Goal: Communication & Community: Answer question/provide support

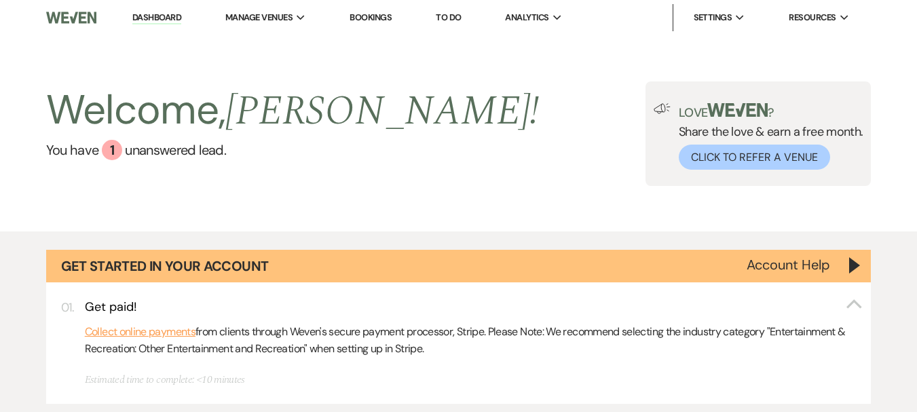
click at [411, 210] on div "Welcome, [PERSON_NAME] ! You have 1 unanswered lead . Love ? Share the love & e…" at bounding box center [458, 133] width 917 height 196
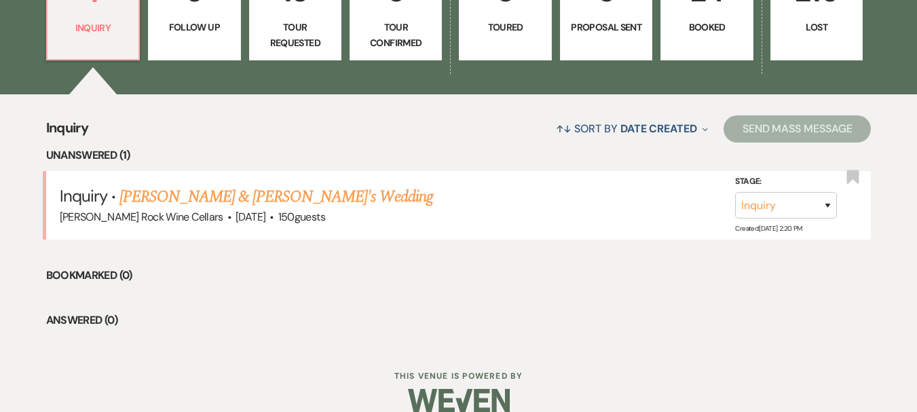
scroll to position [623, 0]
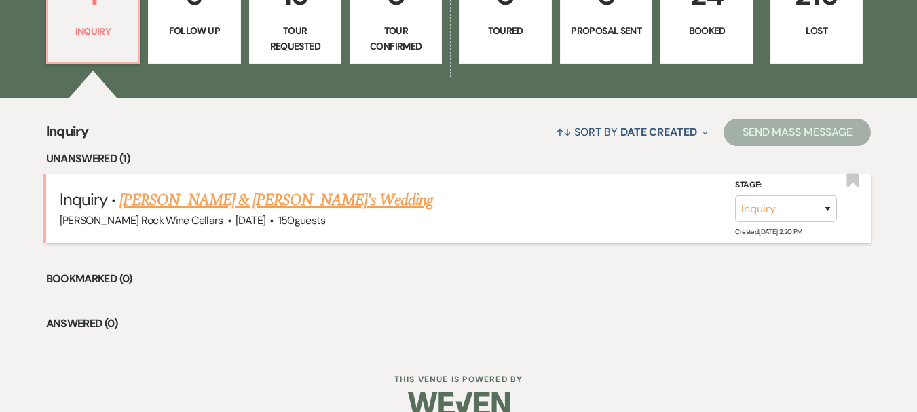
click at [337, 198] on link "[PERSON_NAME] & [PERSON_NAME]'s Wedding" at bounding box center [277, 200] width 314 height 24
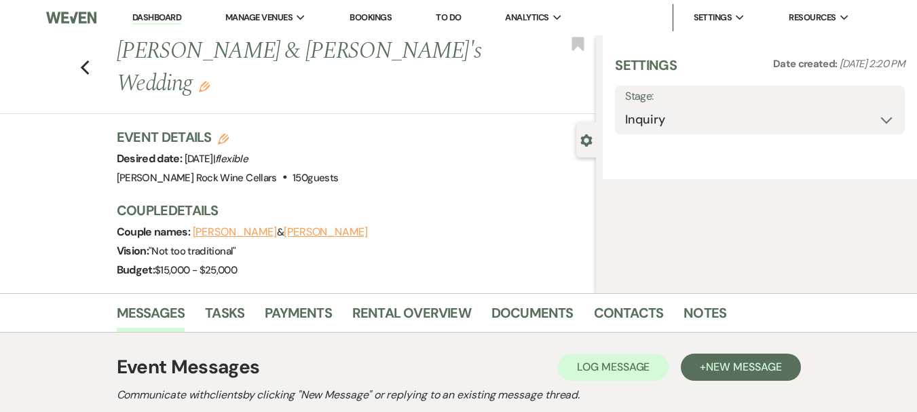
select select "1"
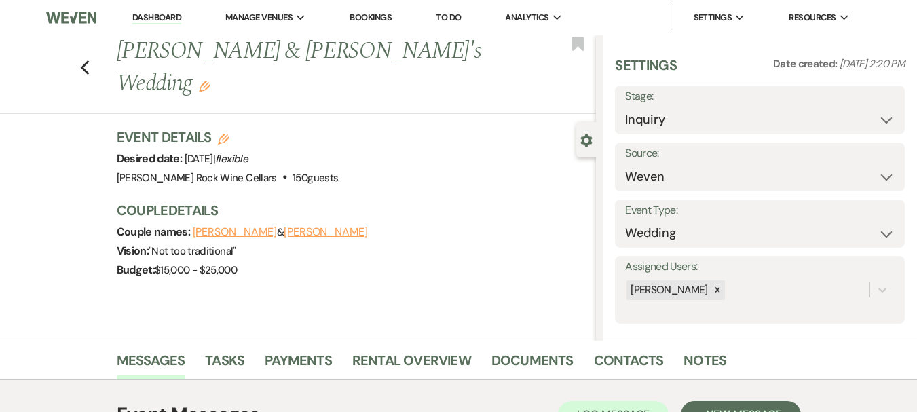
click at [337, 198] on div "Event Details Edit Desired date: [DATE] | flexible Venue: [PERSON_NAME] Rock Wi…" at bounding box center [357, 211] width 480 height 166
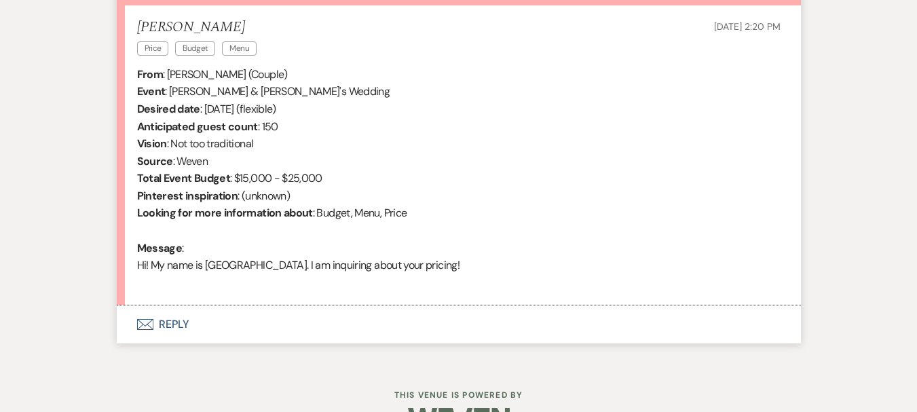
scroll to position [565, 0]
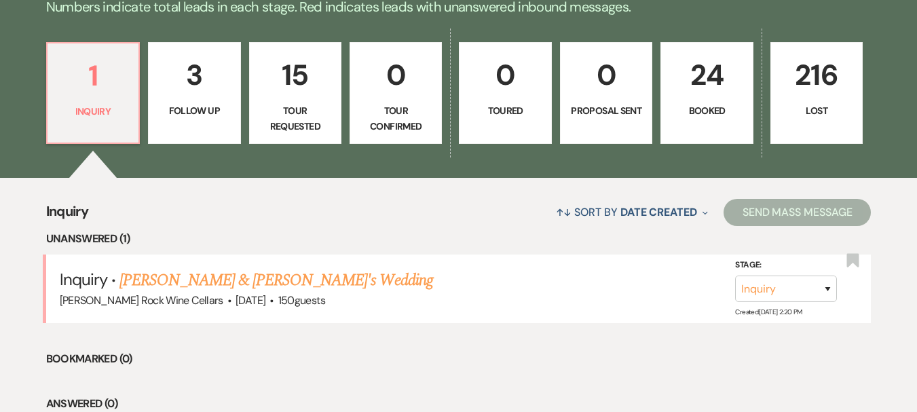
scroll to position [646, 0]
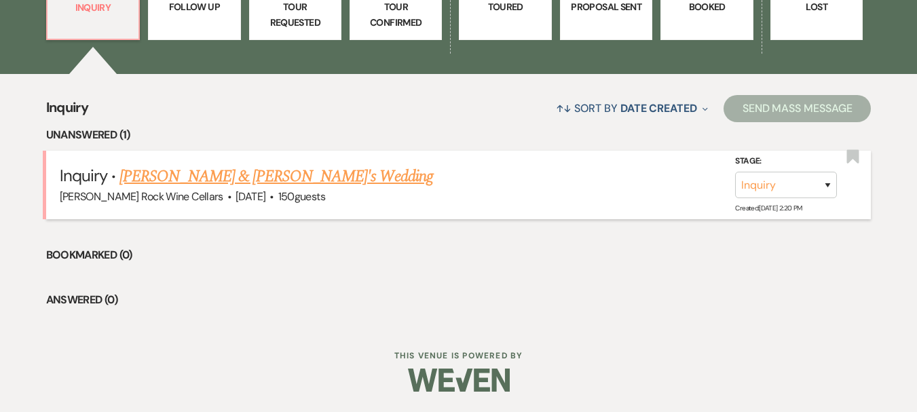
click at [320, 177] on link "[PERSON_NAME] & [PERSON_NAME]'s Wedding" at bounding box center [277, 176] width 314 height 24
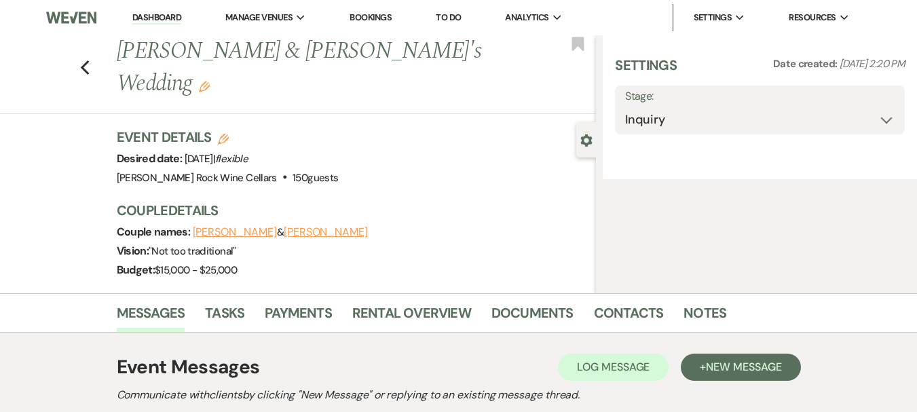
select select "1"
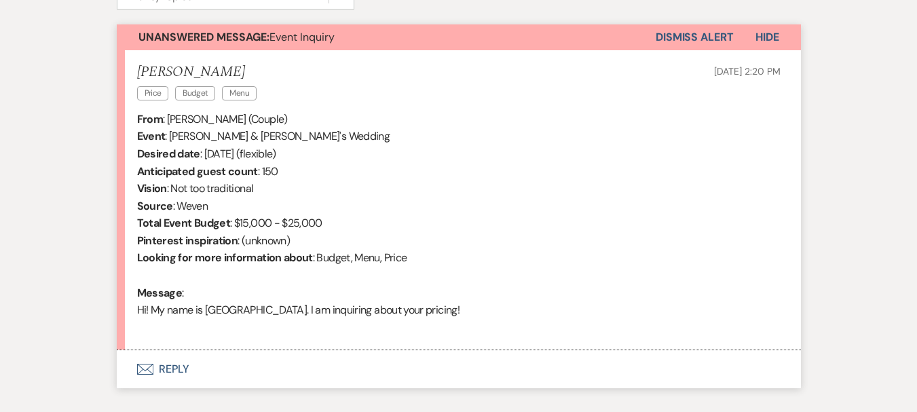
scroll to position [486, 0]
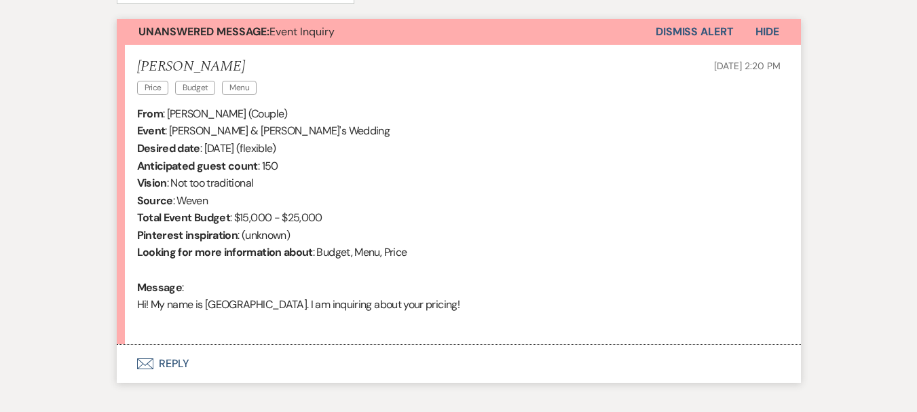
click at [155, 369] on button "Envelope Reply" at bounding box center [459, 364] width 684 height 38
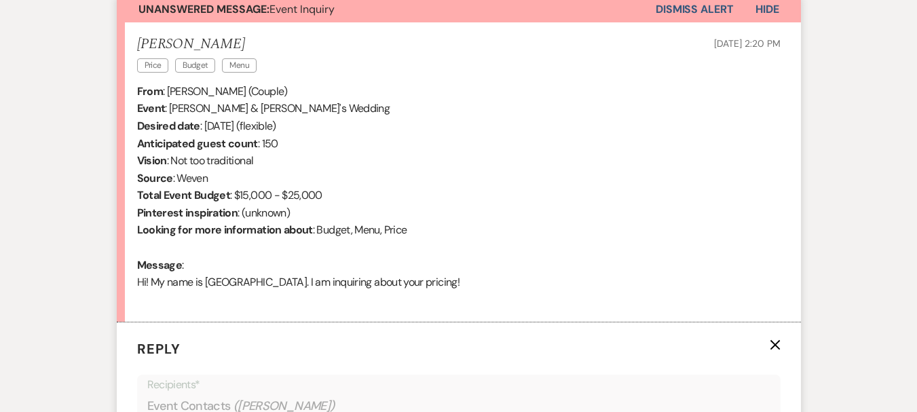
scroll to position [766, 0]
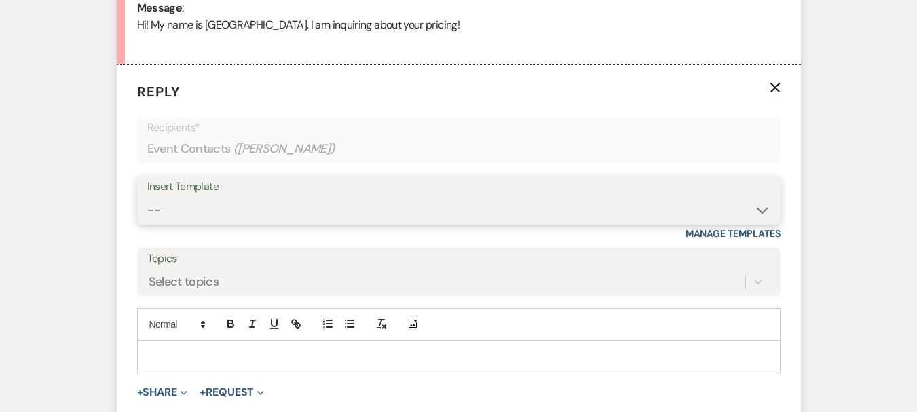
click at [761, 210] on select "-- Weven Planning Portal Introduction (Booked Events) First Response Flatt Rock…" at bounding box center [458, 210] width 623 height 26
select select "131"
click at [147, 197] on select "-- Weven Planning Portal Introduction (Booked Events) First Response Flatt Rock…" at bounding box center [458, 210] width 623 height 26
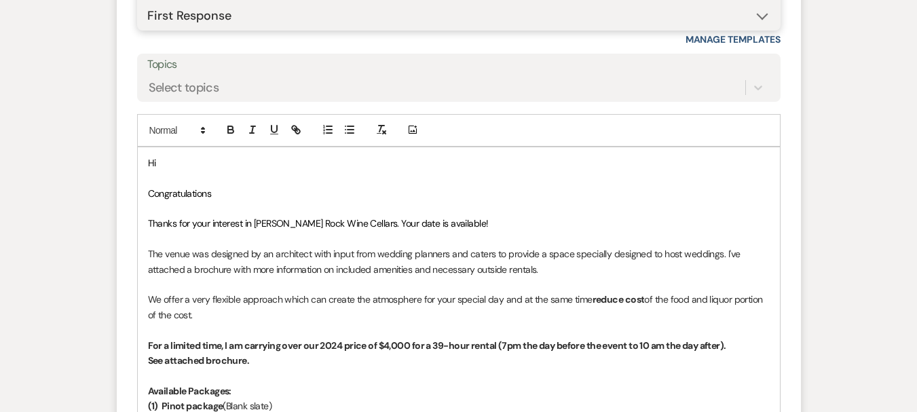
scroll to position [964, 0]
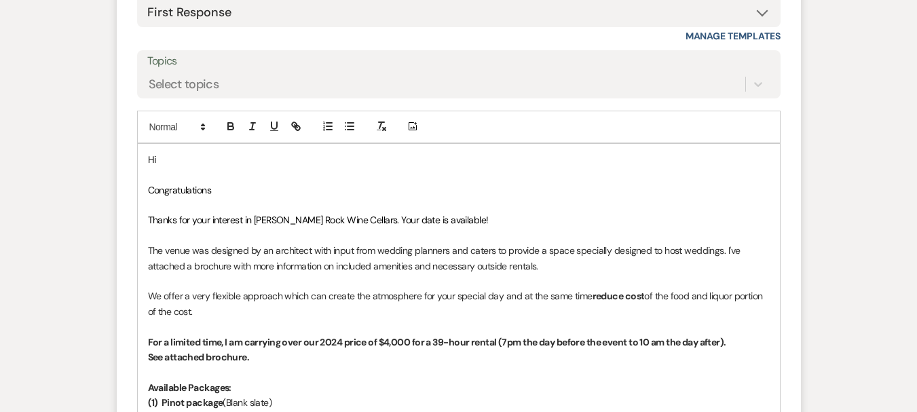
click at [440, 217] on p "Thanks for your interest in Flatt Rock Wine Cellars. Your date is available!" at bounding box center [459, 220] width 622 height 15
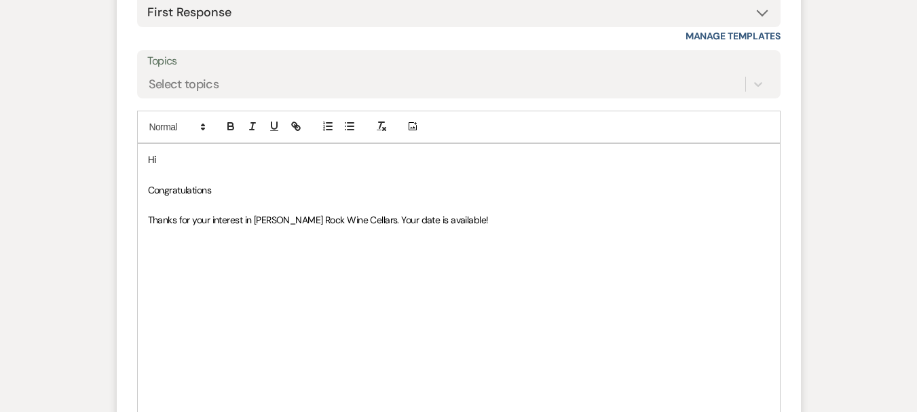
click at [160, 274] on p at bounding box center [459, 281] width 622 height 15
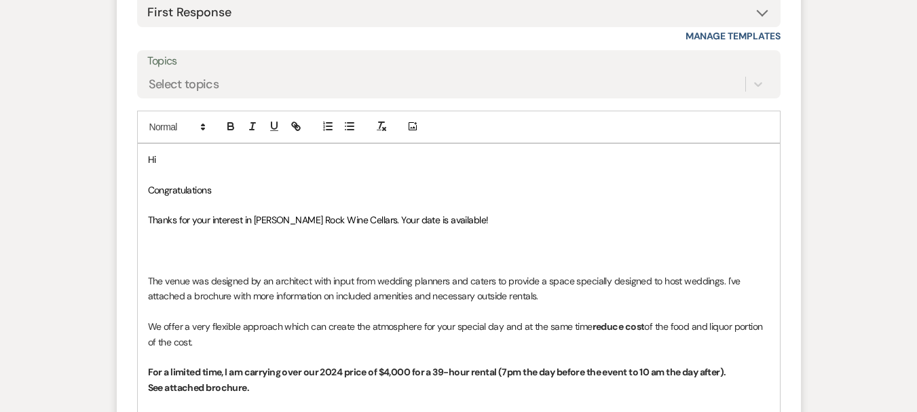
click at [158, 238] on p at bounding box center [459, 235] width 622 height 15
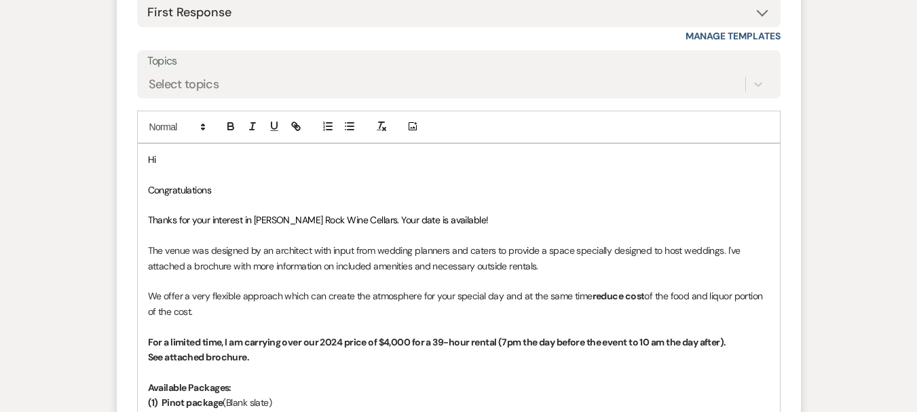
click at [437, 218] on p "Thanks for your interest in Flatt Rock Wine Cellars. Your date is available!" at bounding box center [459, 220] width 622 height 15
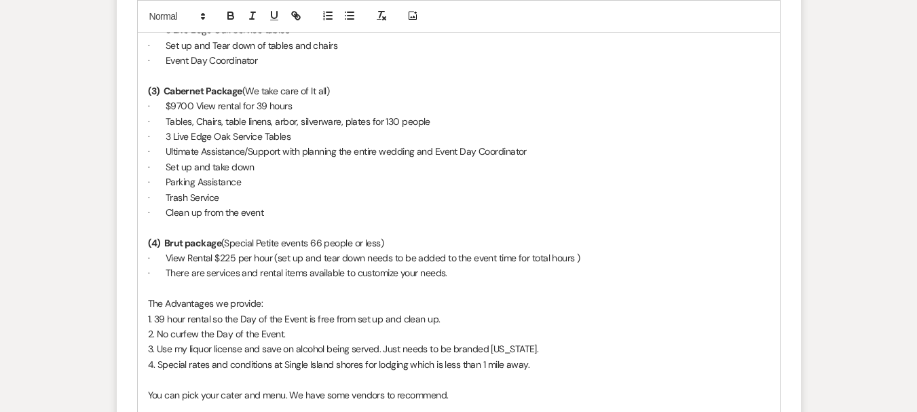
scroll to position [1573, 0]
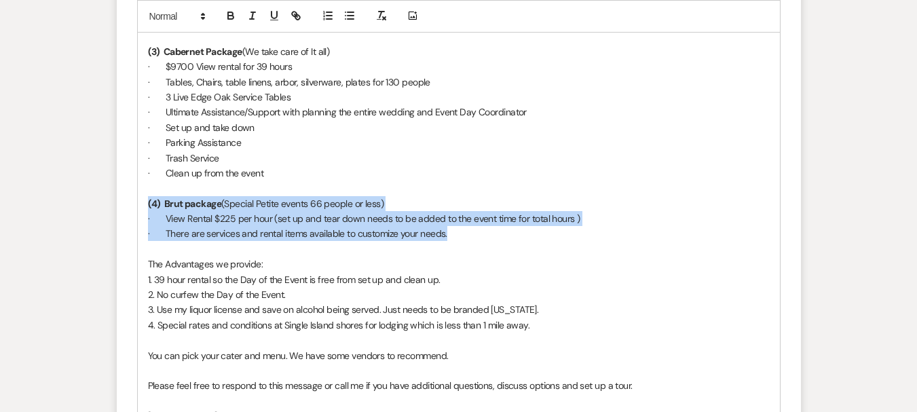
drag, startPoint x: 143, startPoint y: 200, endPoint x: 488, endPoint y: 230, distance: 346.9
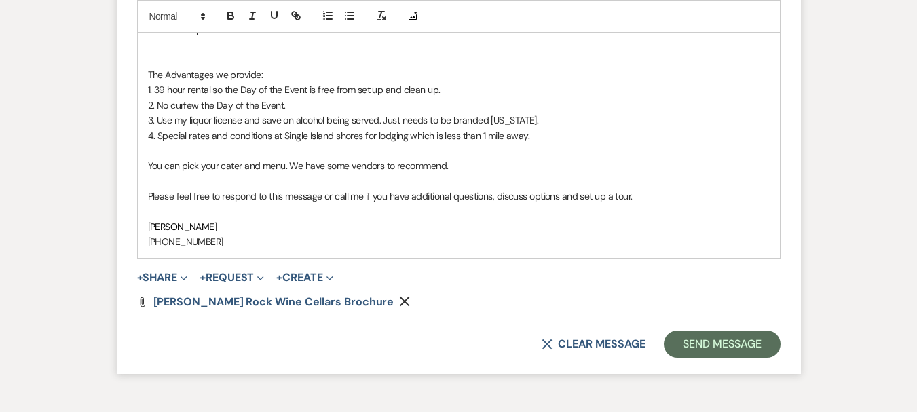
scroll to position [1721, 0]
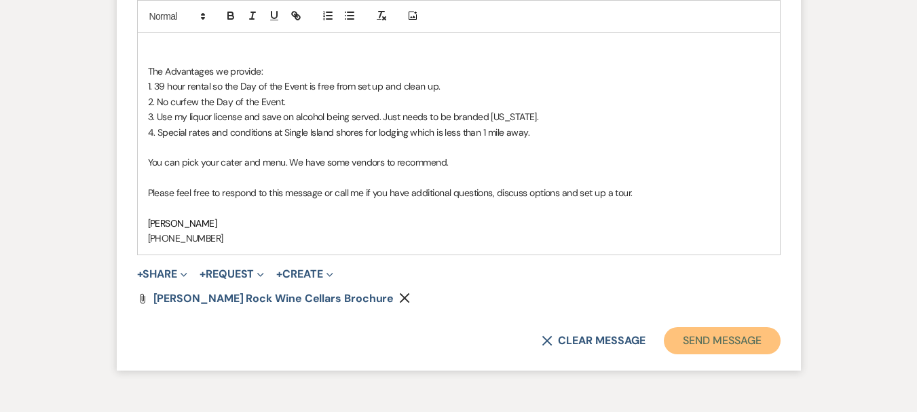
click at [726, 342] on button "Send Message" at bounding box center [722, 340] width 116 height 27
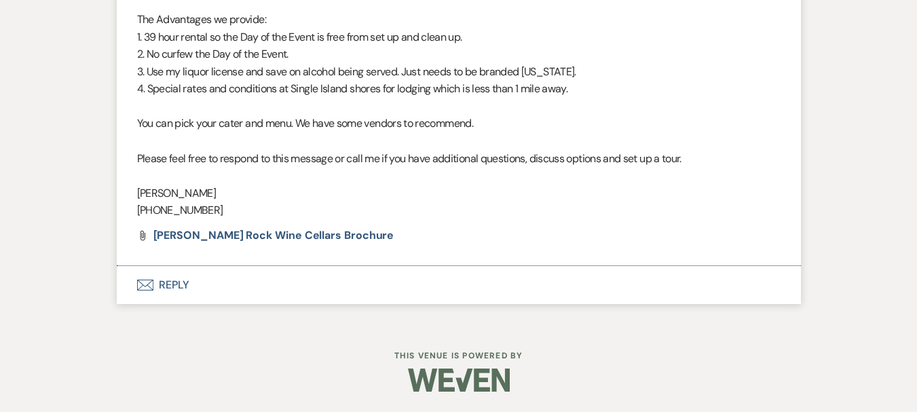
scroll to position [1651, 0]
